Goal: Information Seeking & Learning: Learn about a topic

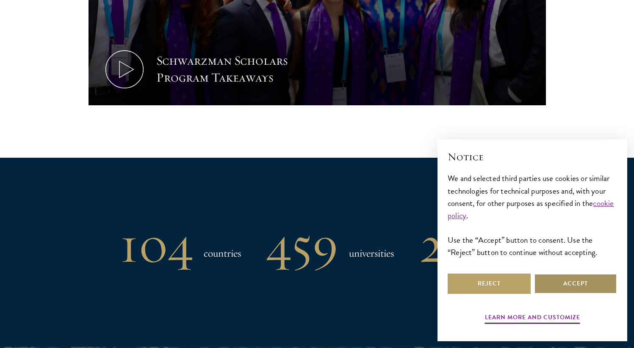
click at [567, 285] on button "Accept" at bounding box center [575, 284] width 83 height 20
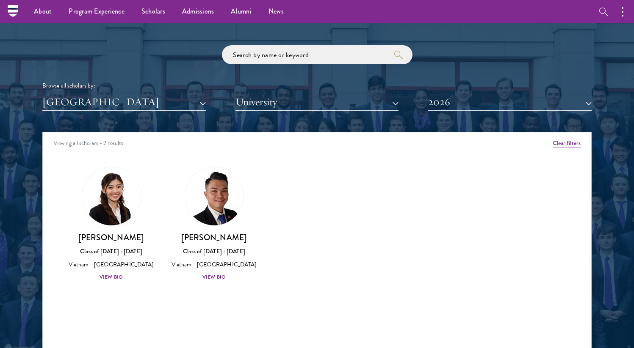
scroll to position [980, 0]
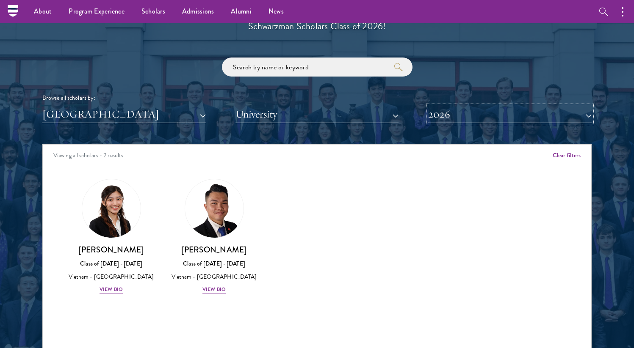
click at [483, 116] on button "2026" at bounding box center [509, 114] width 163 height 17
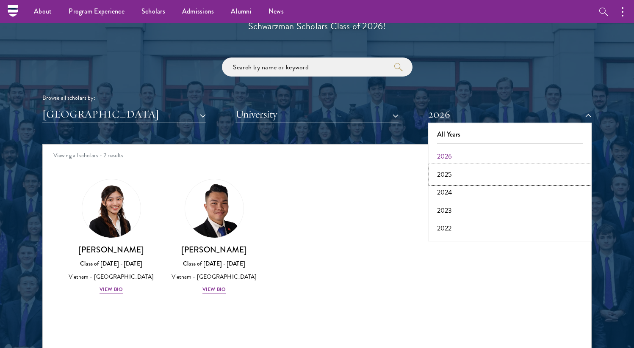
click at [450, 174] on button "2025" at bounding box center [510, 175] width 158 height 18
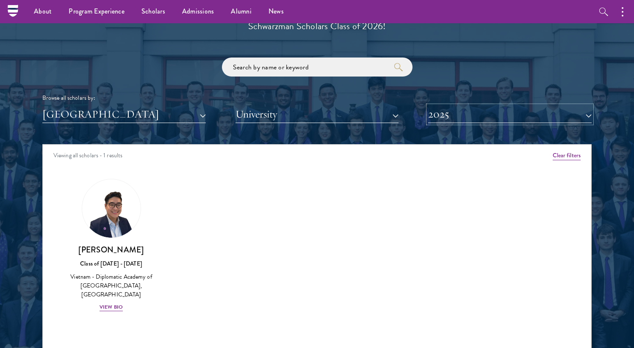
click at [473, 117] on button "2025" at bounding box center [509, 114] width 163 height 17
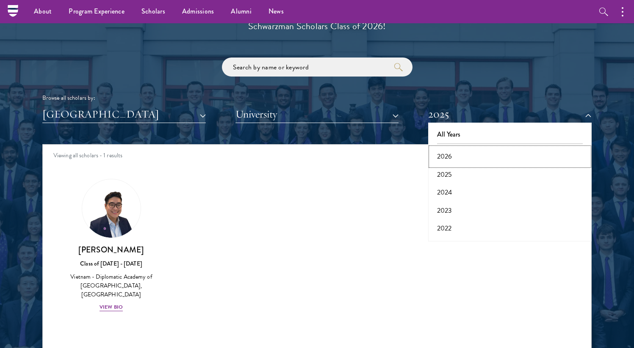
click at [447, 153] on button "2026" at bounding box center [510, 157] width 158 height 18
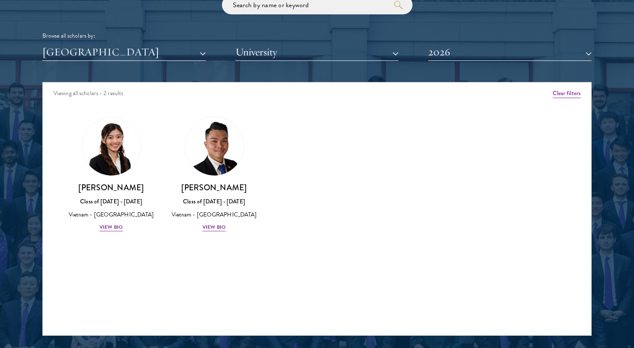
scroll to position [1045, 0]
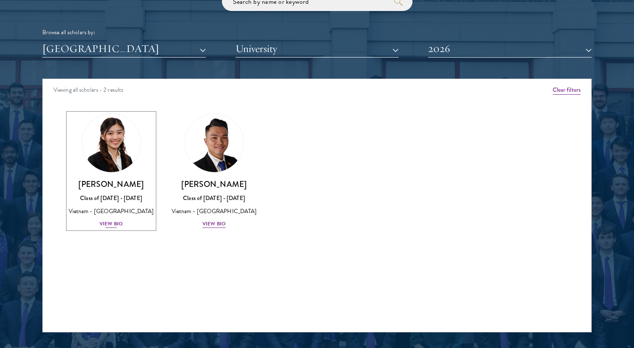
click at [124, 150] on img at bounding box center [111, 143] width 64 height 64
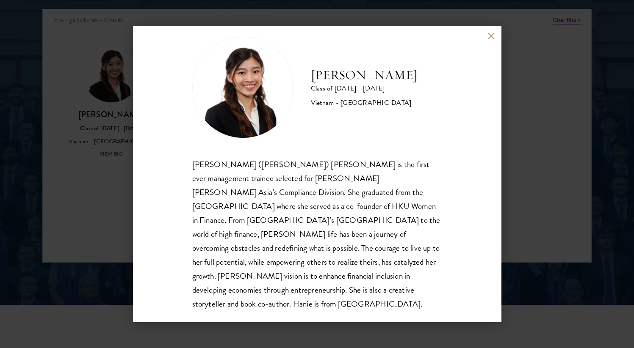
scroll to position [1121, 0]
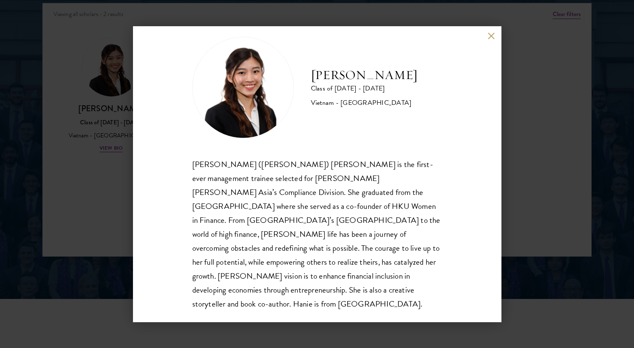
click at [555, 82] on div "[PERSON_NAME] Class of [DATE] - [DATE] [GEOGRAPHIC_DATA] - [GEOGRAPHIC_DATA] [P…" at bounding box center [317, 174] width 634 height 348
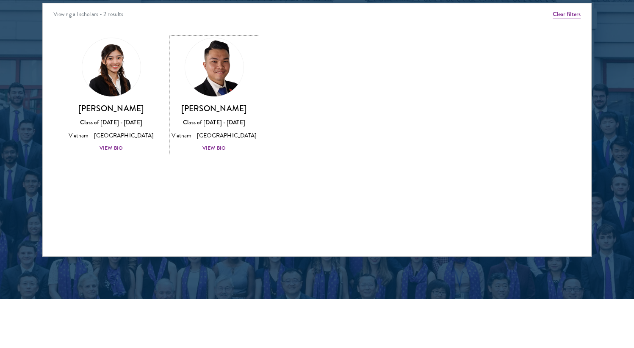
click at [212, 69] on img at bounding box center [214, 67] width 64 height 64
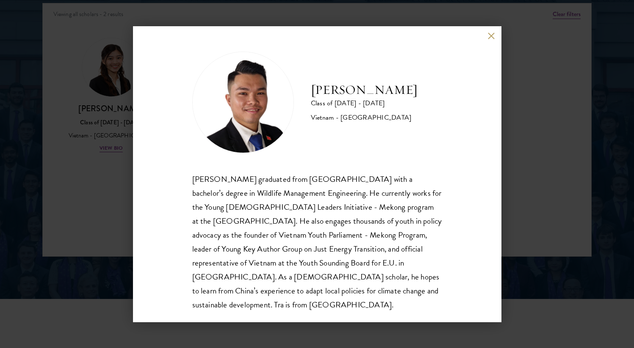
scroll to position [15, 0]
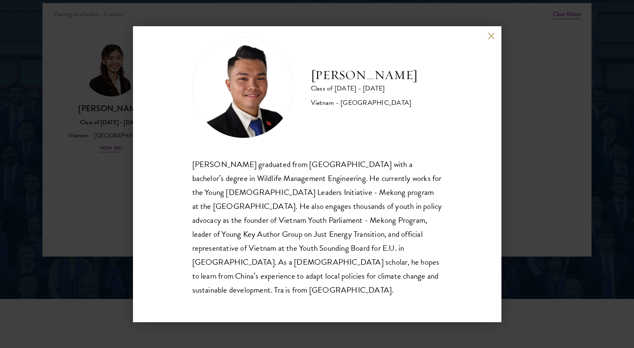
click at [564, 117] on div "[PERSON_NAME] Class of [DATE] - [DATE] [GEOGRAPHIC_DATA] - [GEOGRAPHIC_DATA] [P…" at bounding box center [317, 174] width 634 height 348
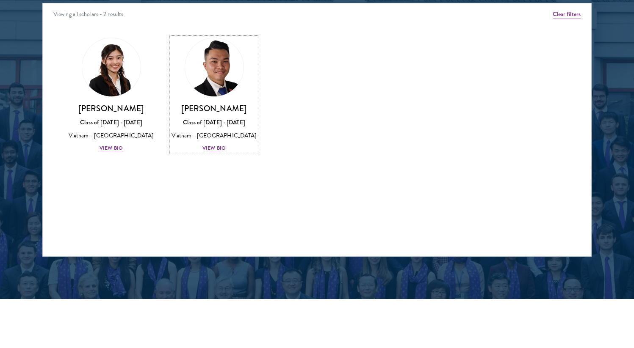
click at [193, 73] on img at bounding box center [214, 67] width 64 height 64
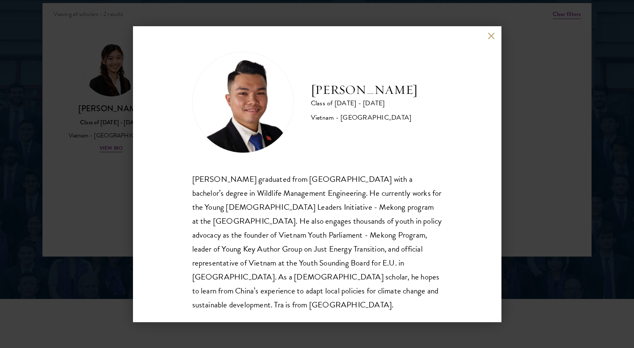
click at [520, 116] on div "[PERSON_NAME] Class of [DATE] - [DATE] [GEOGRAPHIC_DATA] - [GEOGRAPHIC_DATA] [P…" at bounding box center [317, 174] width 634 height 348
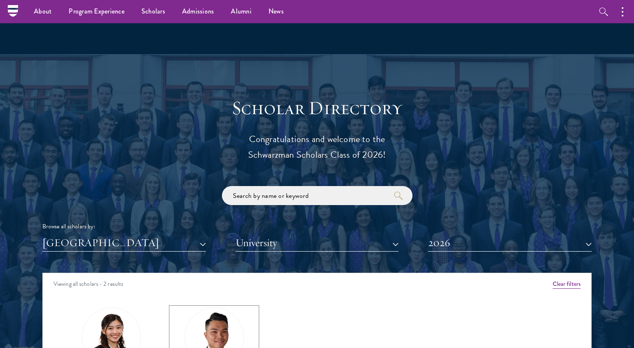
scroll to position [742, 0]
